Goal: Find contact information: Find contact information

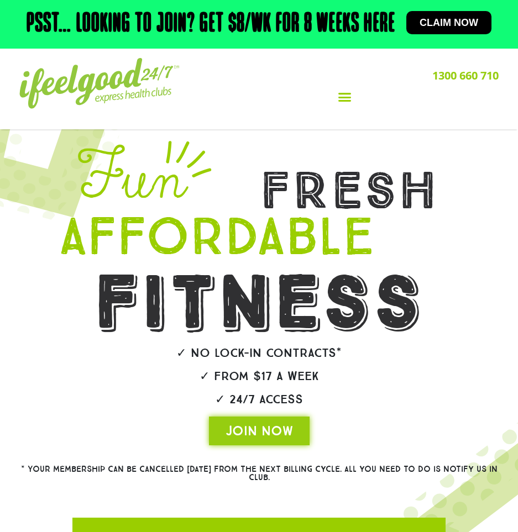
click at [349, 97] on icon "Menu Toggle" at bounding box center [345, 97] width 14 height 14
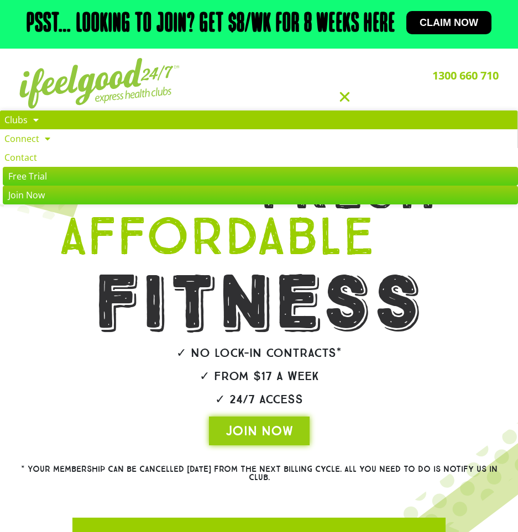
click at [45, 123] on link "Clubs" at bounding box center [258, 120] width 517 height 19
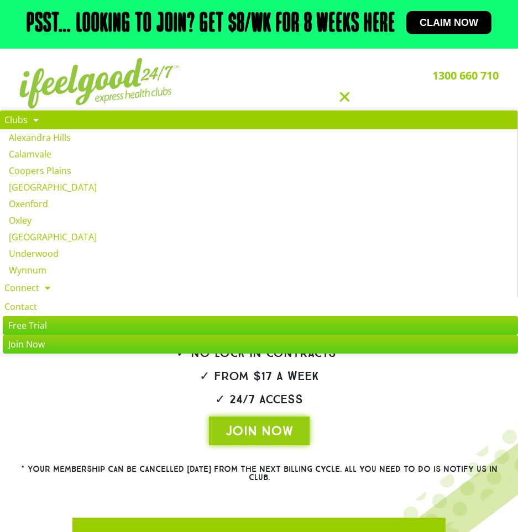
click at [48, 122] on link "Clubs" at bounding box center [258, 120] width 517 height 19
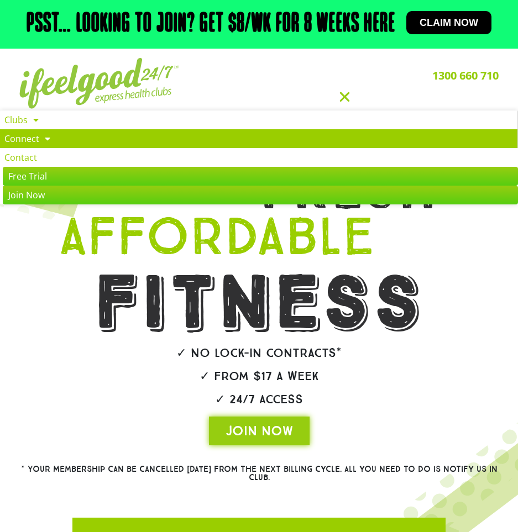
click at [40, 133] on span at bounding box center [44, 139] width 11 height 20
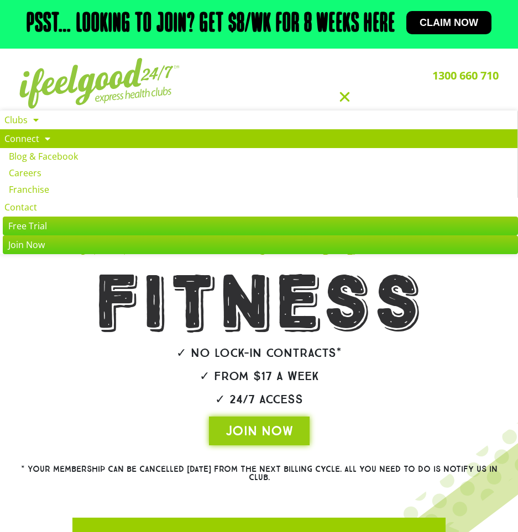
click at [40, 133] on span at bounding box center [44, 139] width 11 height 20
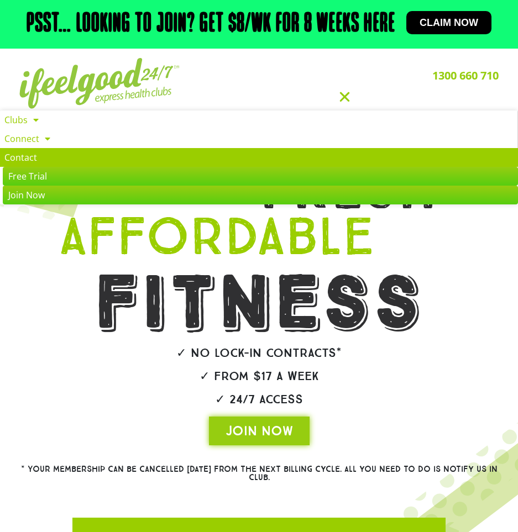
click at [50, 158] on link "Contact" at bounding box center [259, 157] width 518 height 19
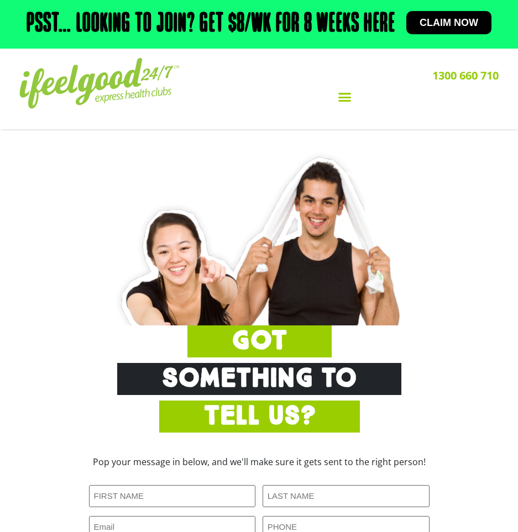
click at [355, 92] on div "Menu Toggle" at bounding box center [345, 97] width 308 height 21
